Goal: Register for event/course

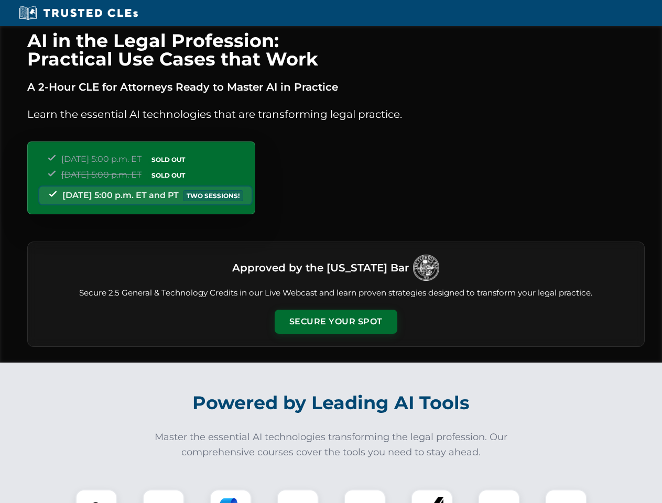
click at [336, 322] on button "Secure Your Spot" at bounding box center [336, 322] width 123 height 24
click at [96, 497] on img at bounding box center [96, 510] width 30 height 30
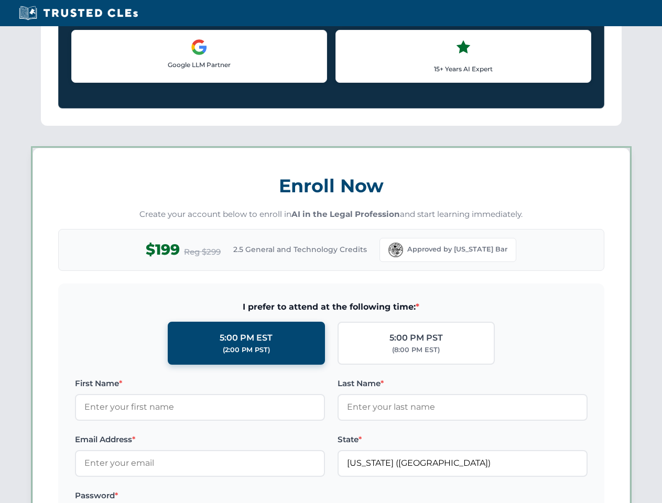
click at [231, 497] on label "Password *" at bounding box center [200, 496] width 250 height 13
